Goal: Task Accomplishment & Management: Manage account settings

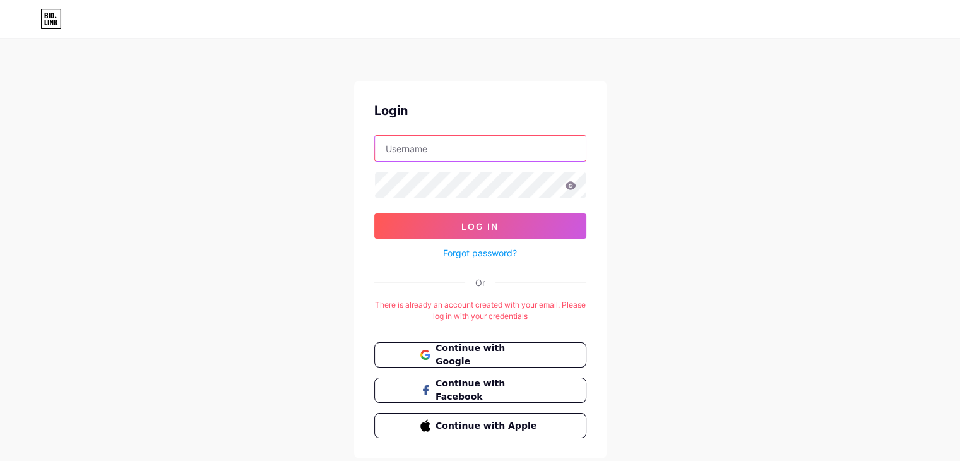
type input "[EMAIL_ADDRESS][DOMAIN_NAME]"
click at [474, 243] on div "Forgot password?" at bounding box center [480, 250] width 212 height 22
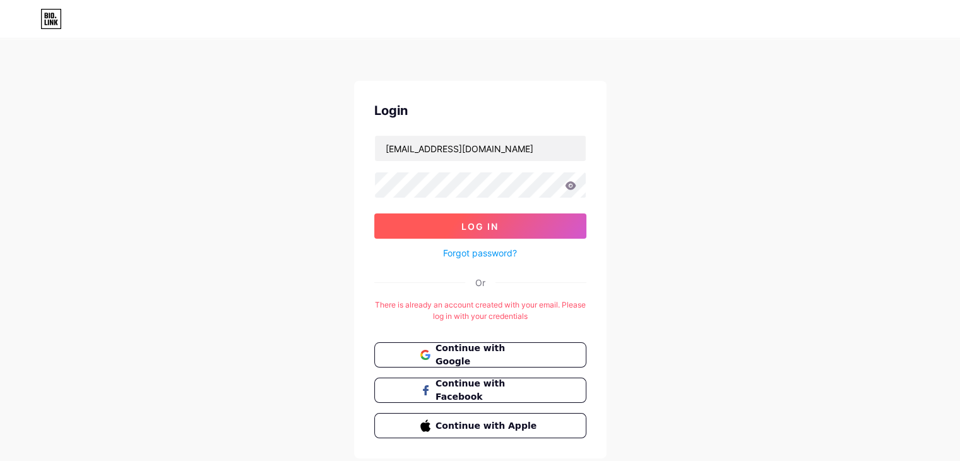
click at [471, 224] on span "Log In" at bounding box center [480, 226] width 37 height 11
